Goal: Task Accomplishment & Management: Complete application form

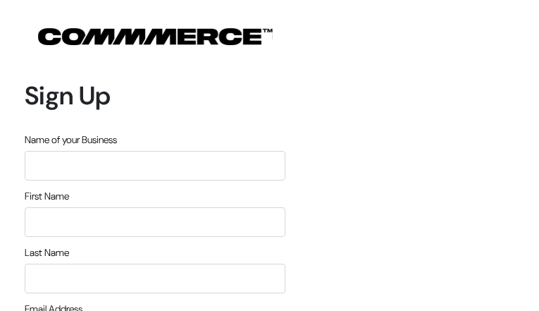
type input "hVnMaBuJqWfR"
type input "kbmKlOOlf"
type input "QynlqqHQwA"
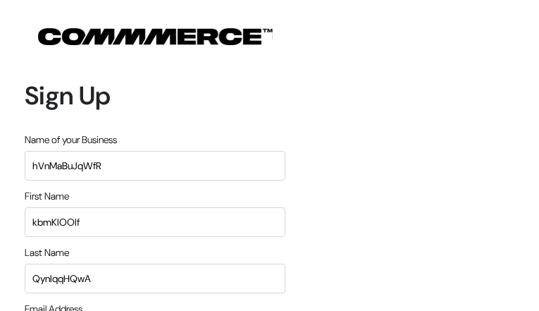
type input "[PERSON_NAME][EMAIL_ADDRESS][PERSON_NAME][DOMAIN_NAME]"
type input "5518388381"
type input "LzfQhMsAoN"
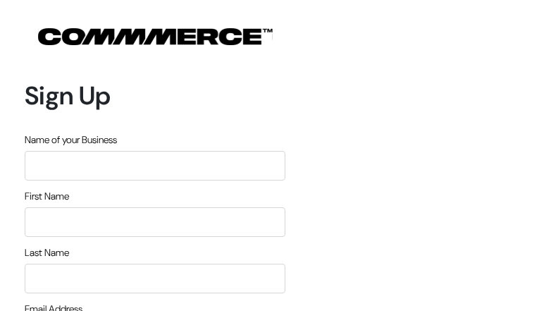
type input "[DEMOGRAPHIC_DATA]"
type input "BJXonwVmlWFyR"
type input "VgfzDXtzfu"
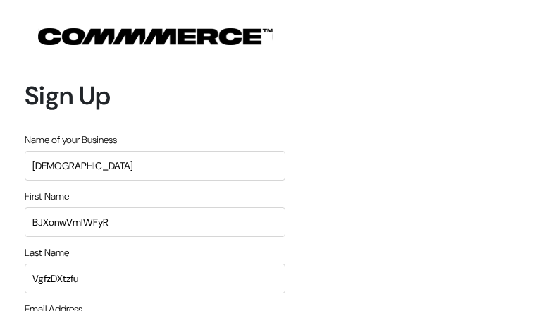
type input "[PERSON_NAME][EMAIL_ADDRESS][PERSON_NAME][DOMAIN_NAME]"
type input "7219677800"
type input "DnuVZRiTUChJ"
